Goal: Task Accomplishment & Management: Use online tool/utility

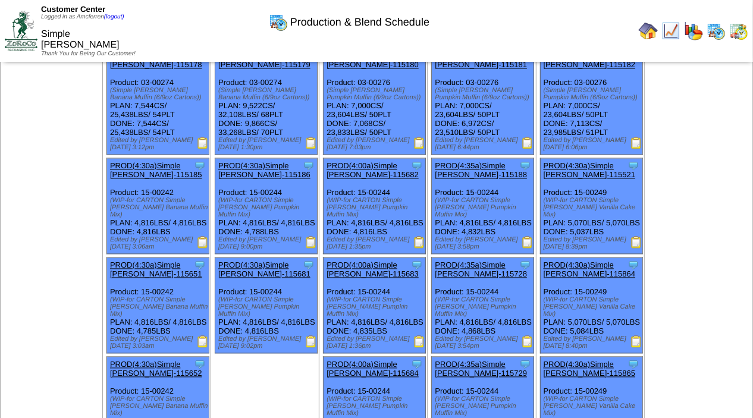
scroll to position [1290, 0]
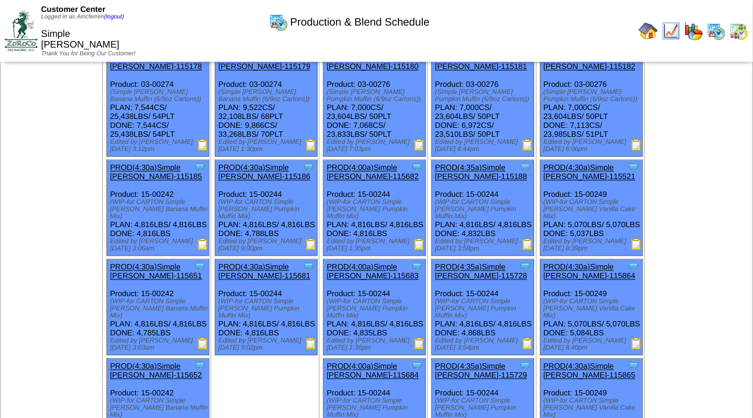
click at [421, 151] on img at bounding box center [420, 145] width 12 height 12
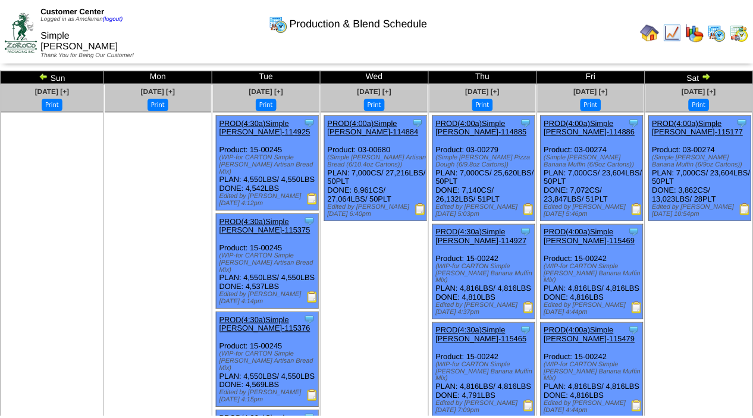
scroll to position [1290, 0]
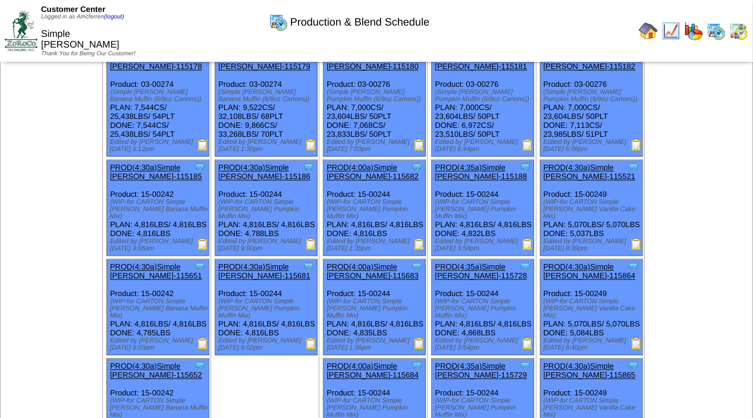
click at [312, 251] on img at bounding box center [311, 245] width 12 height 12
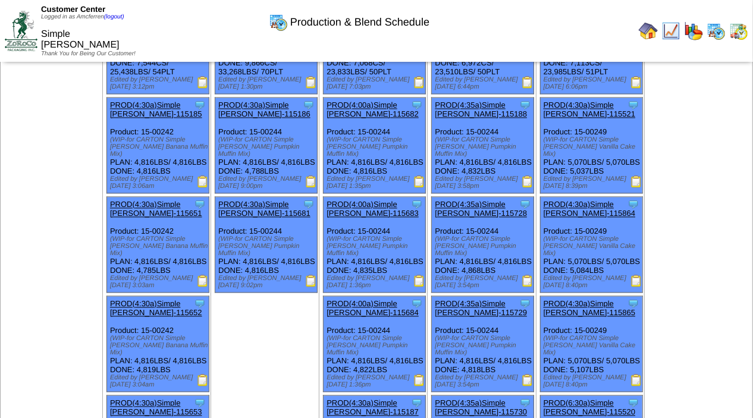
scroll to position [1351, 0]
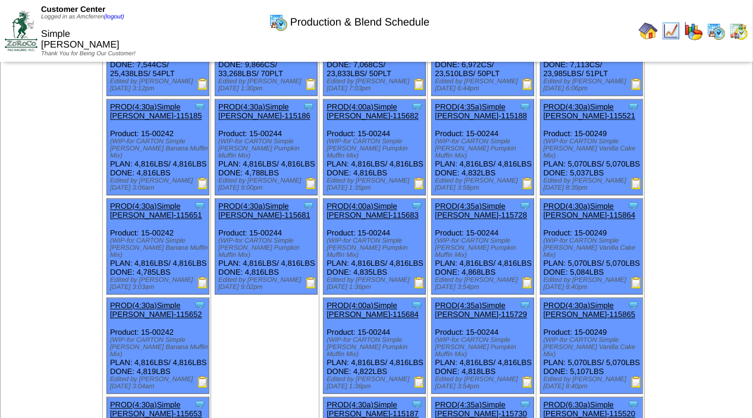
click at [315, 289] on img at bounding box center [311, 283] width 12 height 12
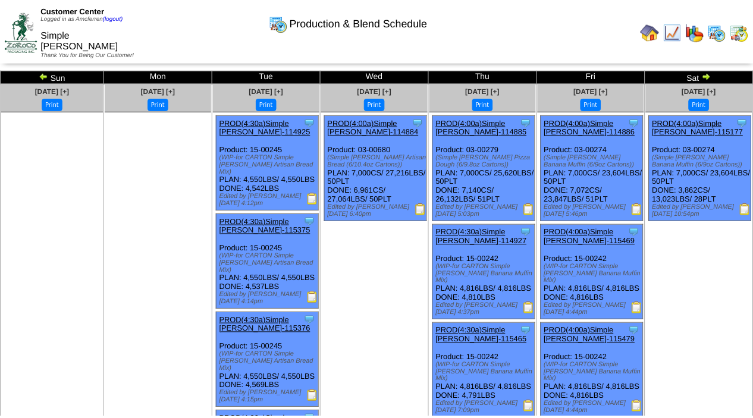
scroll to position [1351, 0]
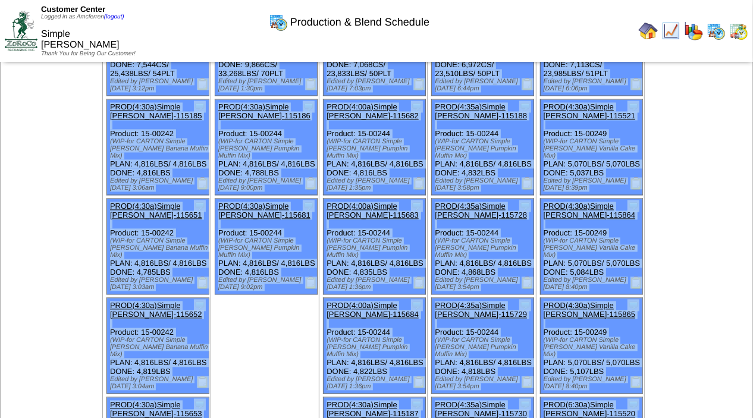
drag, startPoint x: 753, startPoint y: 251, endPoint x: 763, endPoint y: 212, distance: 40.0
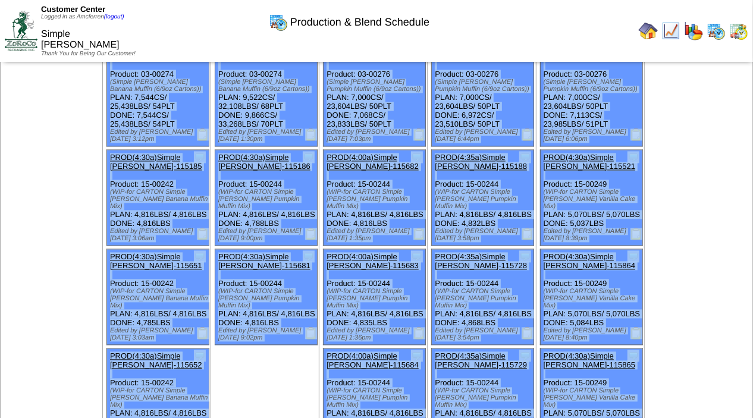
scroll to position [1322, 0]
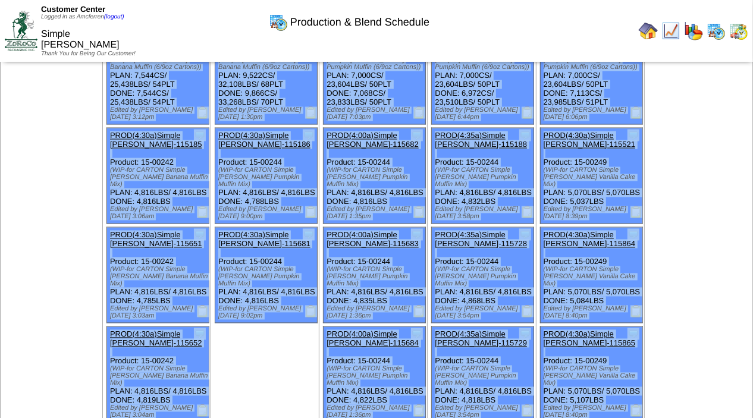
click at [423, 218] on img at bounding box center [420, 212] width 12 height 12
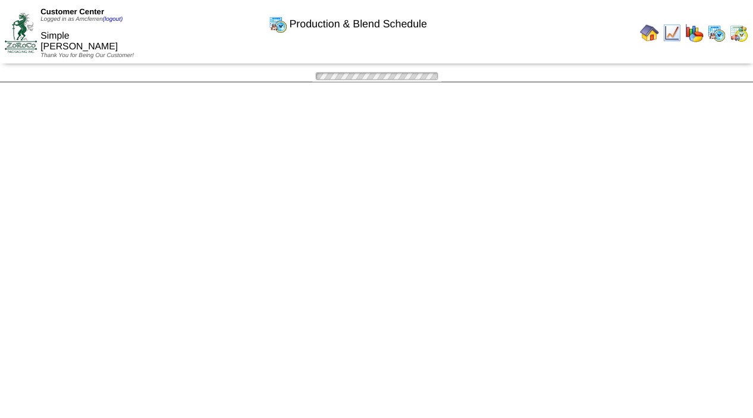
scroll to position [1322, 0]
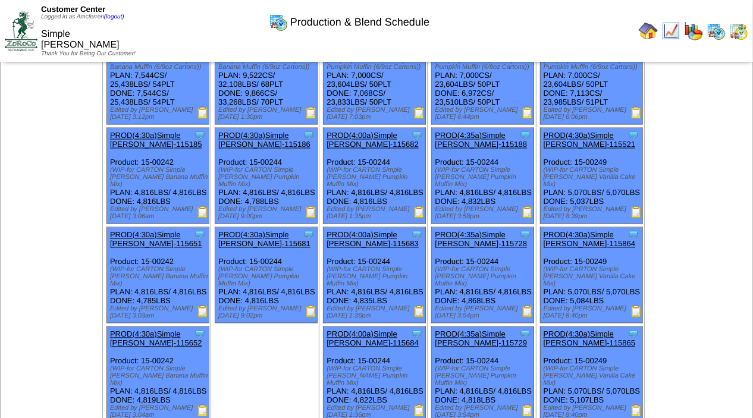
click at [424, 317] on img at bounding box center [420, 311] width 12 height 12
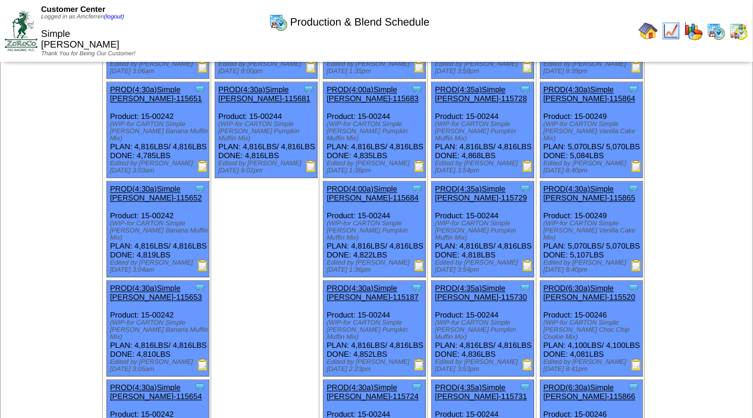
scroll to position [1474, 0]
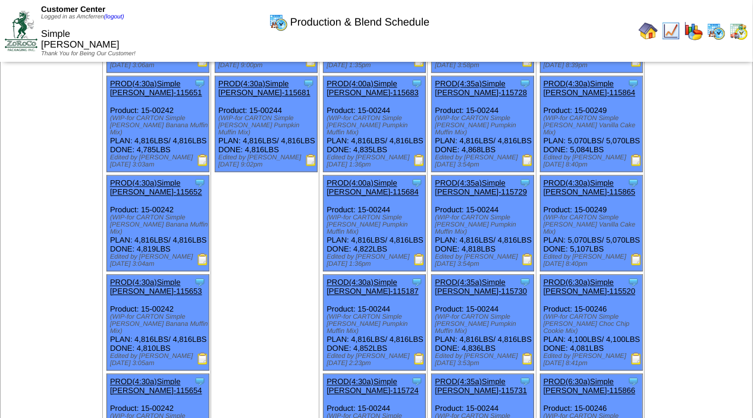
click at [422, 265] on img at bounding box center [420, 260] width 12 height 12
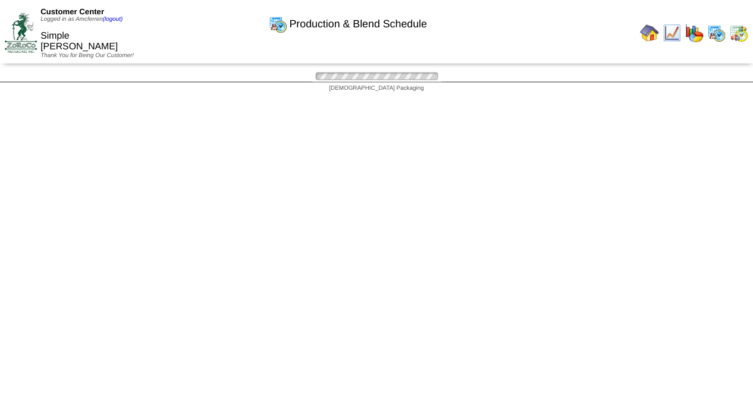
scroll to position [1474, 0]
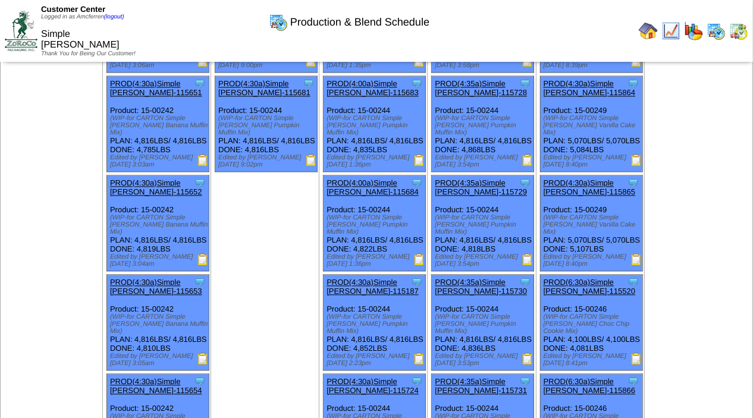
click at [420, 265] on img at bounding box center [420, 260] width 12 height 12
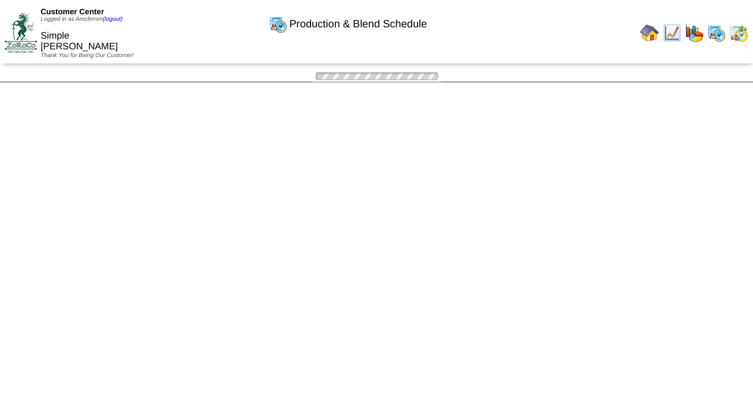
scroll to position [1474, 0]
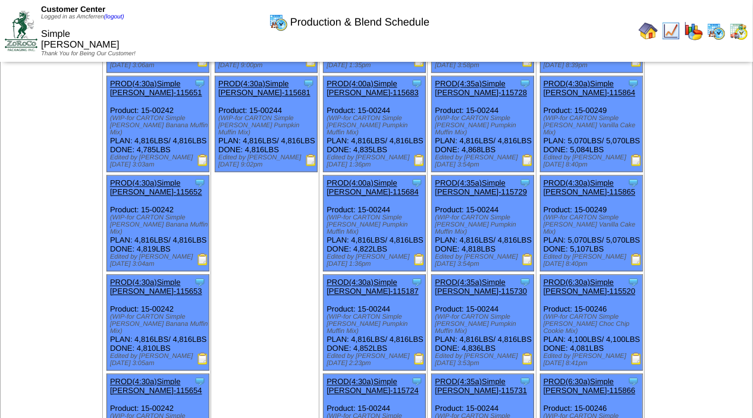
click at [422, 166] on img at bounding box center [420, 160] width 12 height 12
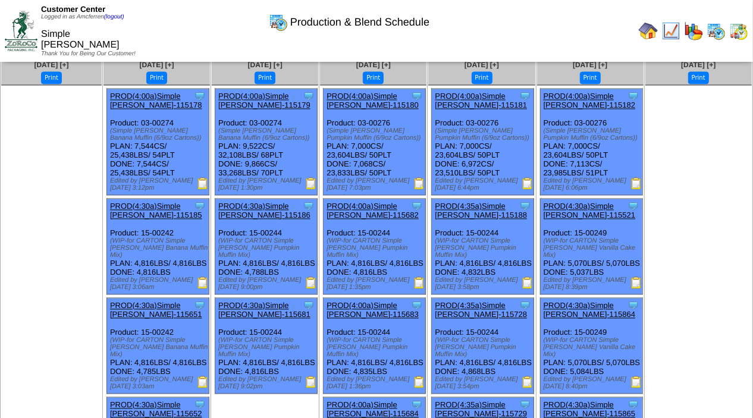
scroll to position [1243, 0]
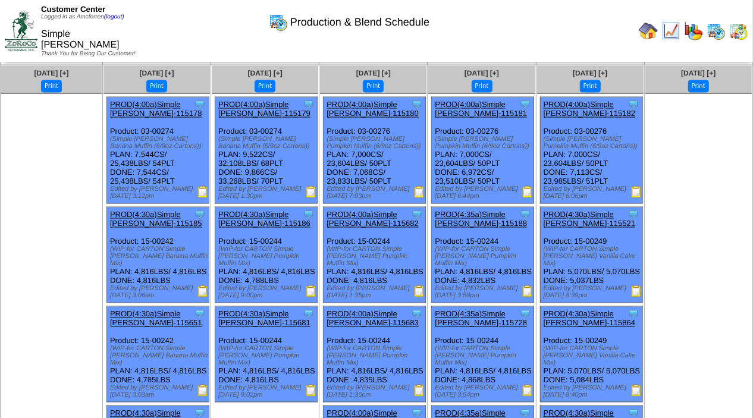
click at [527, 198] on img at bounding box center [528, 192] width 12 height 12
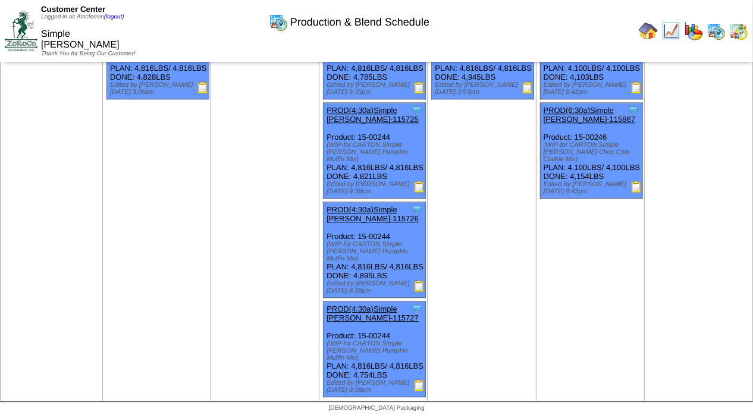
scroll to position [1934, 0]
click at [421, 384] on img at bounding box center [420, 386] width 12 height 12
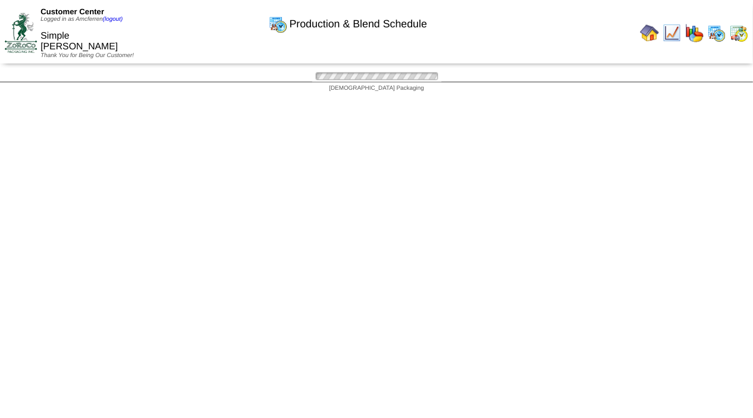
scroll to position [1934, 0]
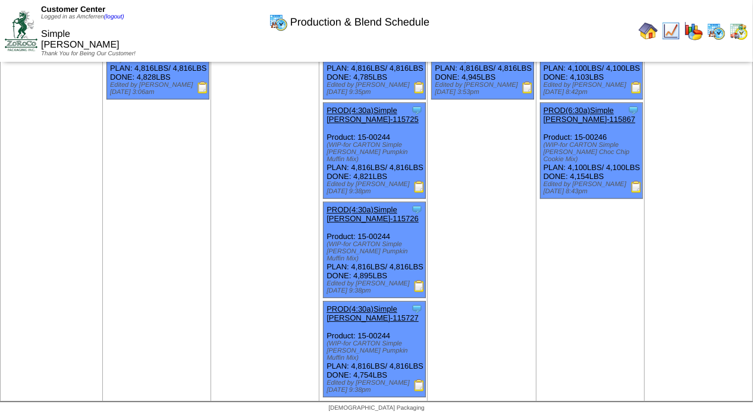
click at [424, 280] on img at bounding box center [420, 286] width 12 height 12
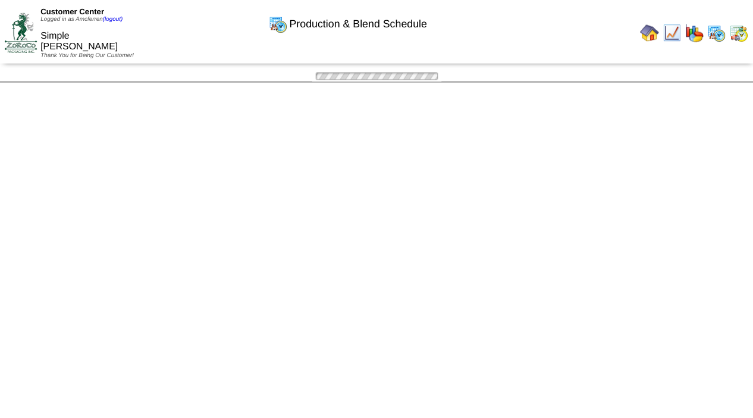
scroll to position [1934, 0]
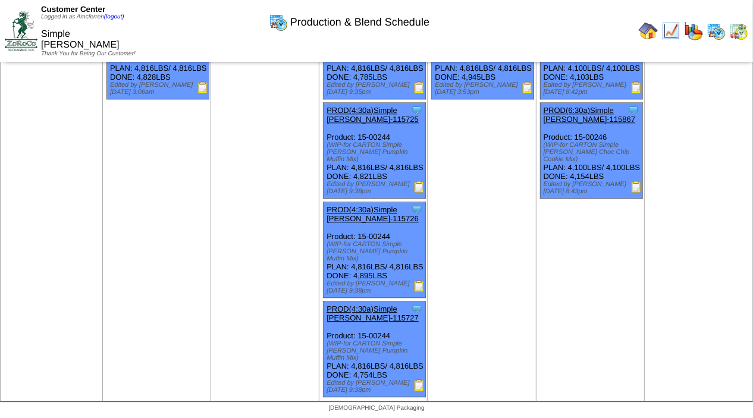
click at [420, 181] on img at bounding box center [420, 187] width 12 height 12
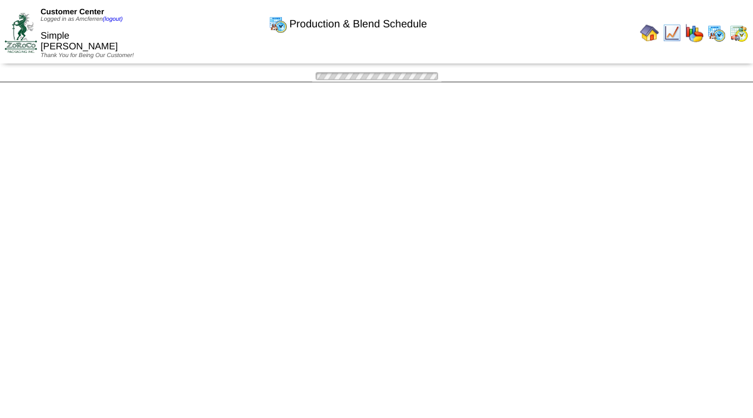
scroll to position [1934, 0]
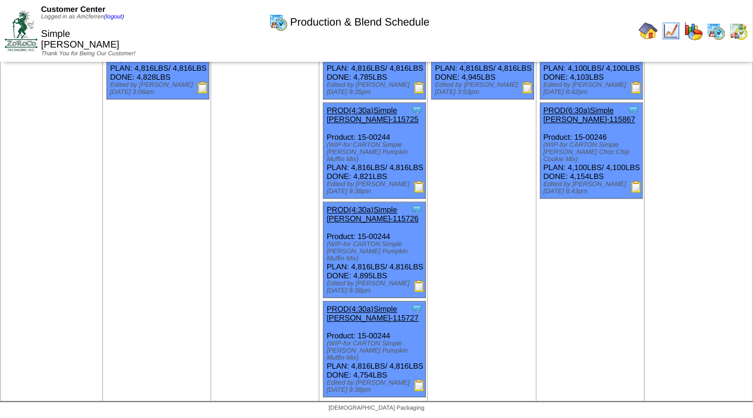
click at [420, 82] on img at bounding box center [420, 88] width 12 height 12
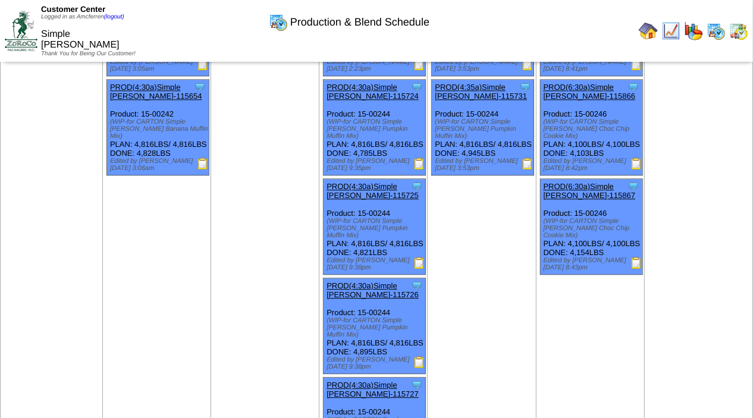
scroll to position [1762, 0]
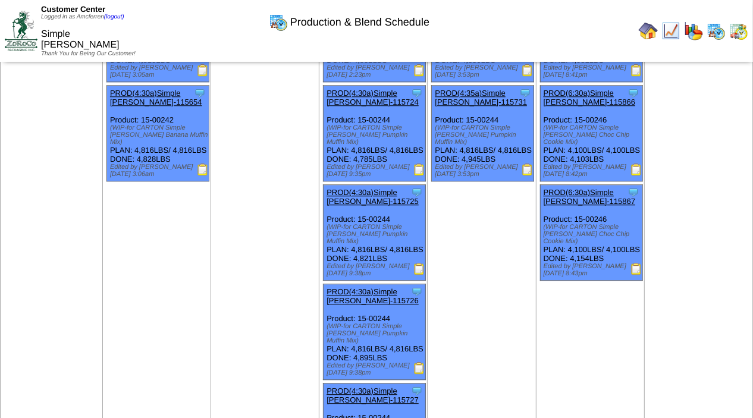
click at [421, 76] on img at bounding box center [420, 70] width 12 height 12
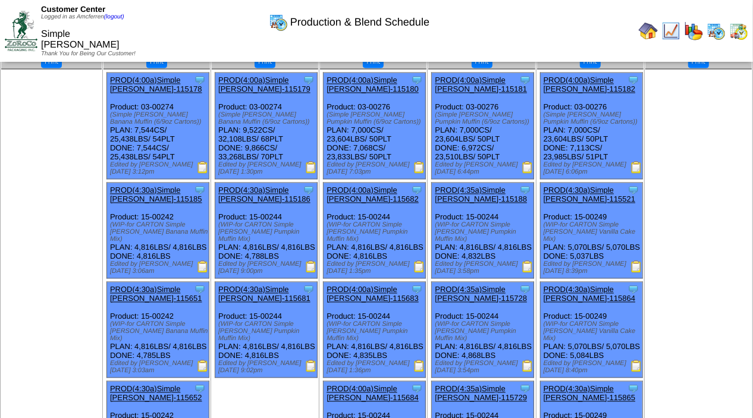
scroll to position [1269, 0]
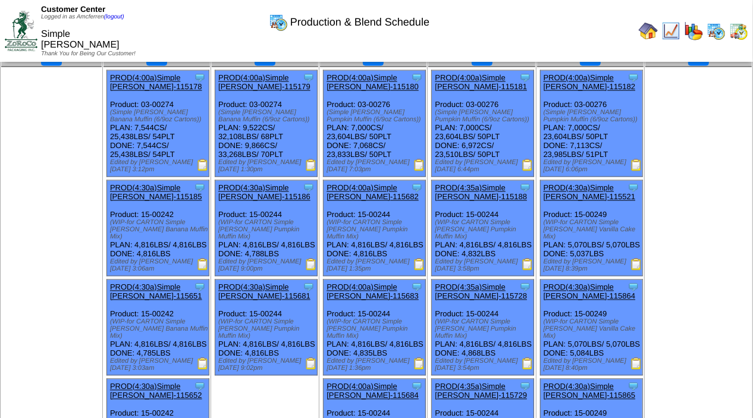
click at [639, 171] on img at bounding box center [637, 165] width 12 height 12
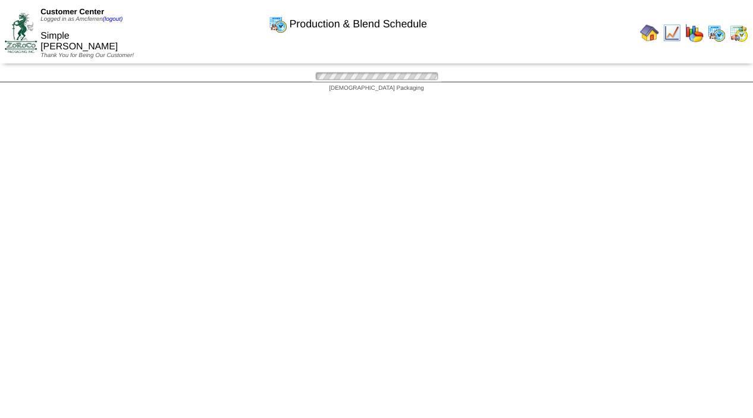
scroll to position [1269, 0]
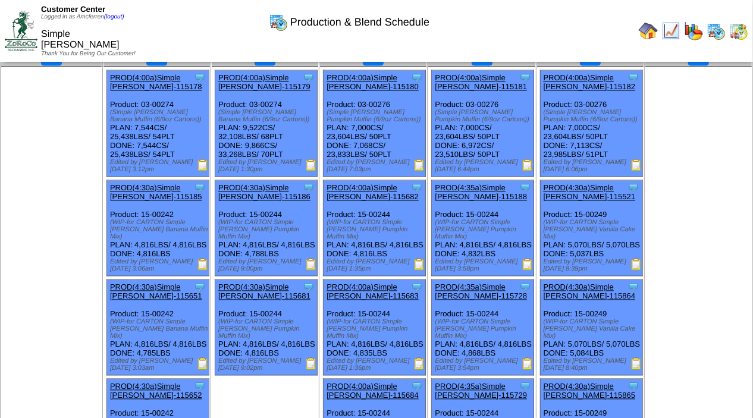
click at [641, 171] on img at bounding box center [637, 165] width 12 height 12
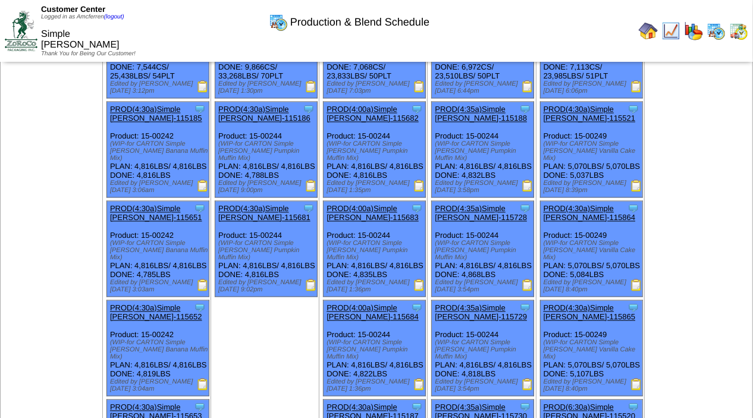
scroll to position [1332, 0]
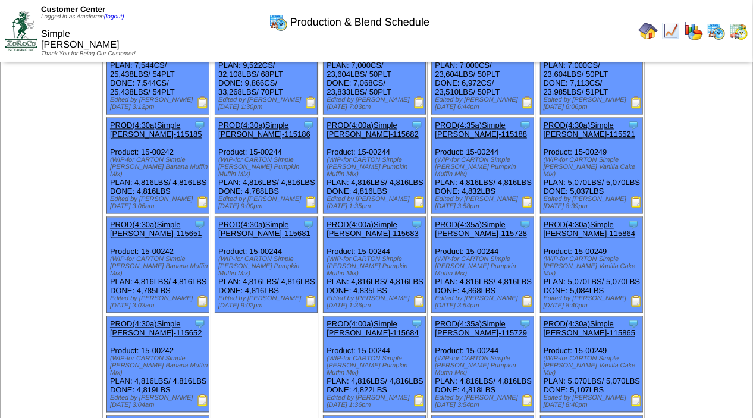
click at [529, 208] on img at bounding box center [528, 202] width 12 height 12
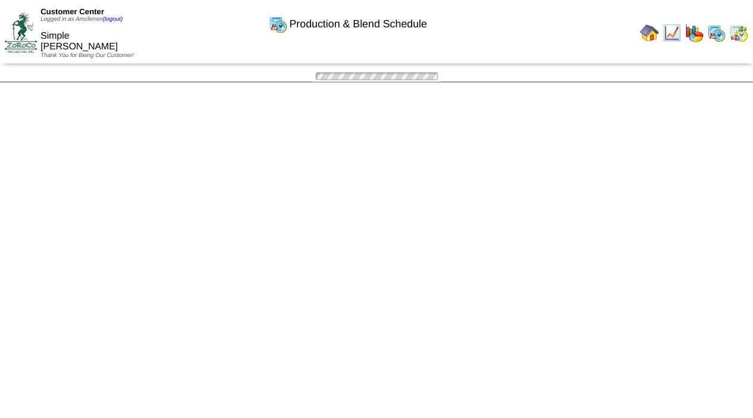
scroll to position [1332, 0]
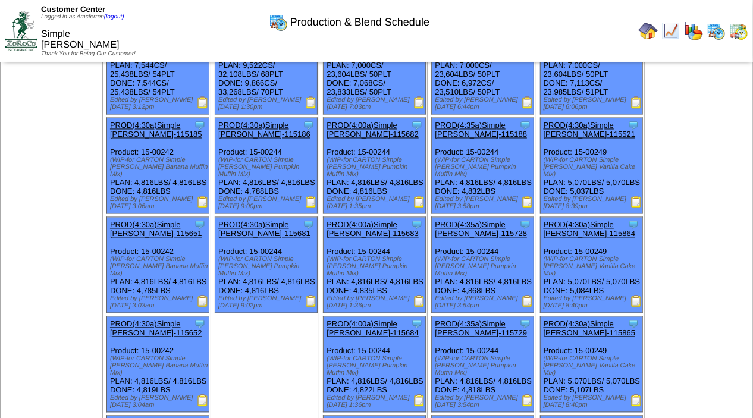
click at [531, 307] on img at bounding box center [528, 301] width 12 height 12
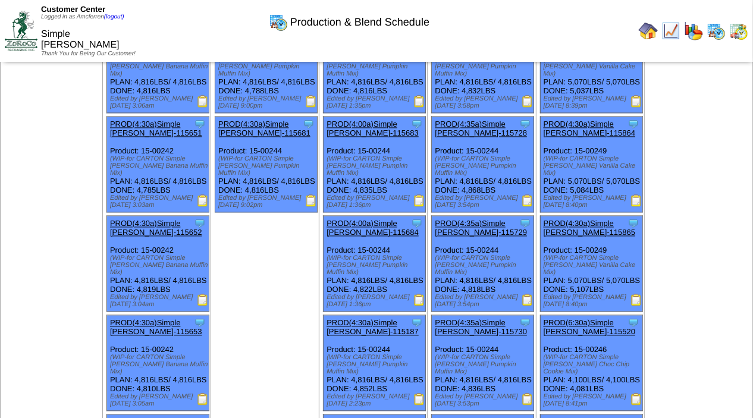
scroll to position [1447, 0]
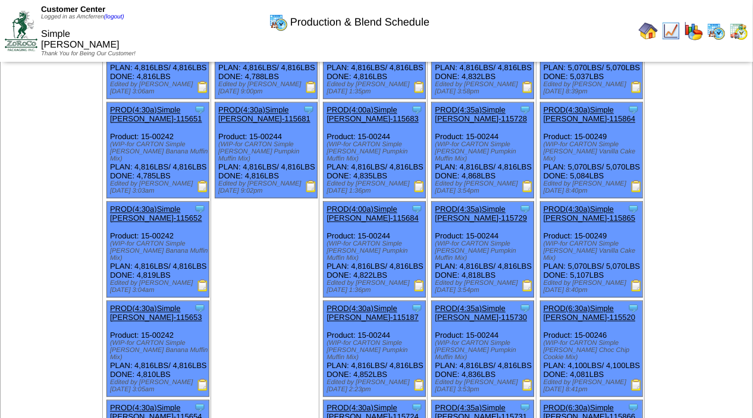
click at [531, 292] on img at bounding box center [528, 286] width 12 height 12
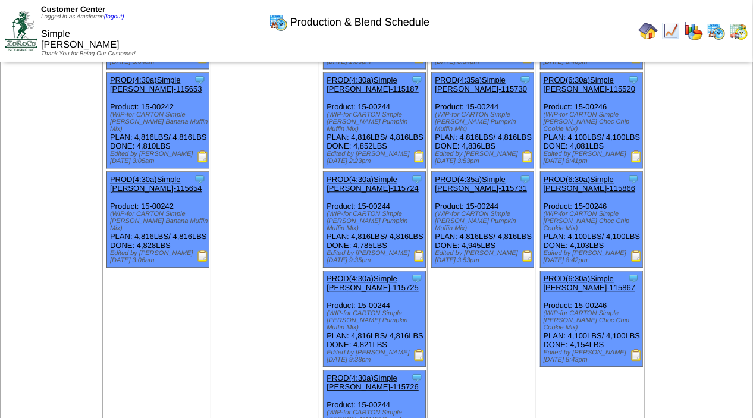
scroll to position [1678, 0]
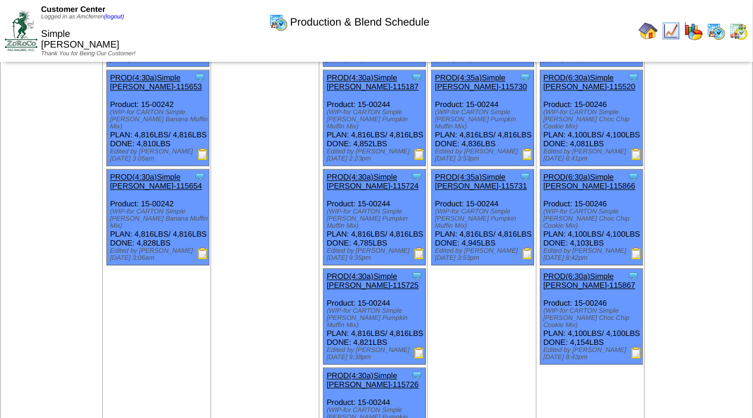
click at [528, 160] on img at bounding box center [528, 154] width 12 height 12
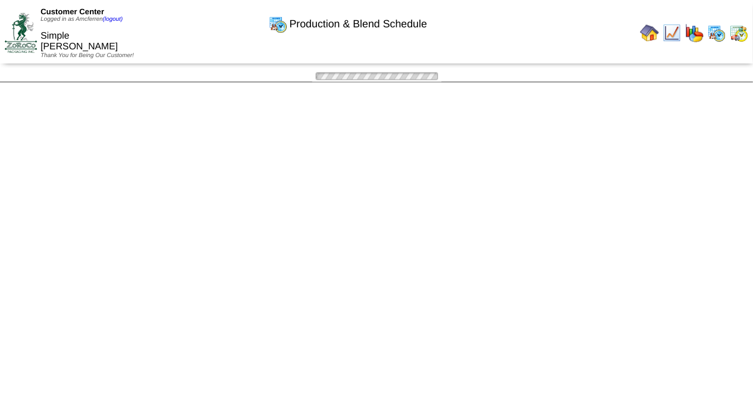
scroll to position [1678, 0]
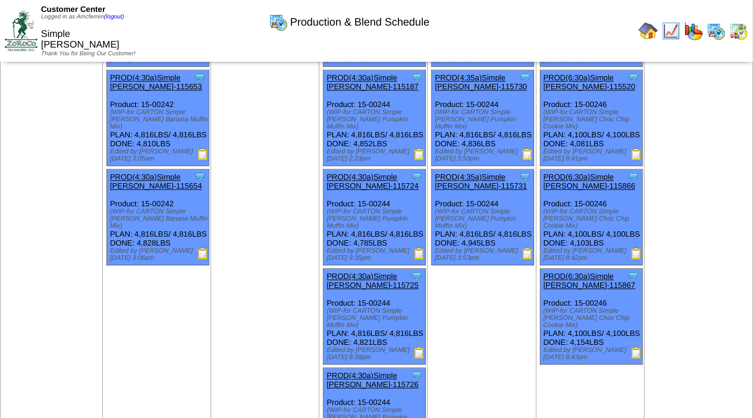
click at [531, 259] on img at bounding box center [528, 254] width 12 height 12
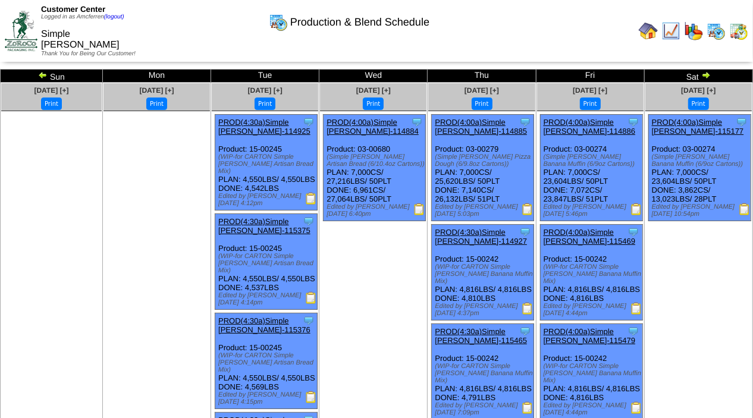
click at [707, 76] on img at bounding box center [707, 75] width 10 height 10
